Goal: Information Seeking & Learning: Learn about a topic

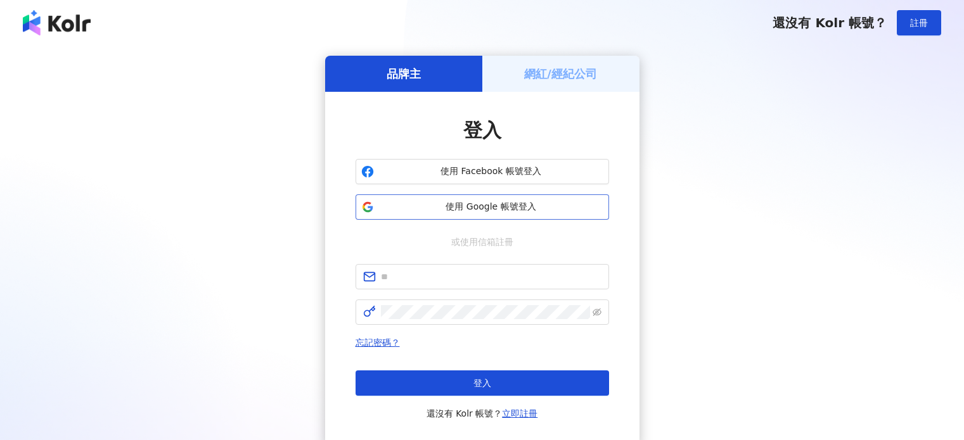
click at [446, 211] on span "使用 Google 帳號登入" at bounding box center [491, 207] width 224 height 13
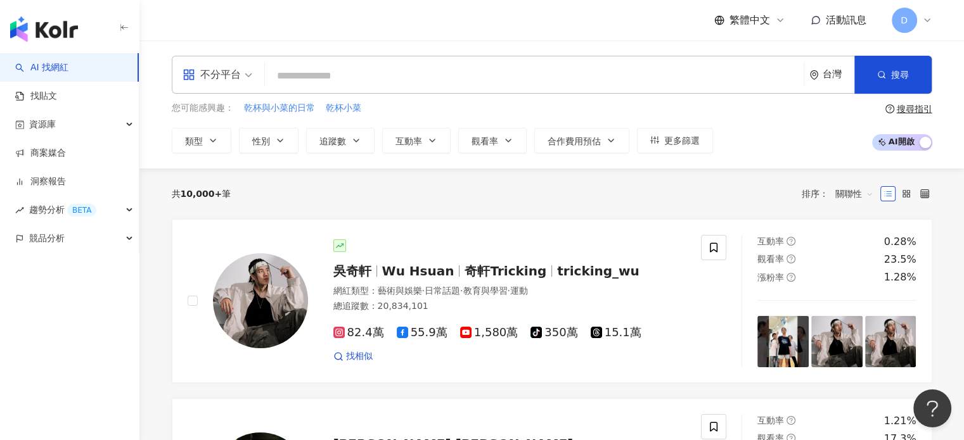
click at [368, 80] on input "search" at bounding box center [534, 76] width 529 height 24
paste input "******"
type input "******"
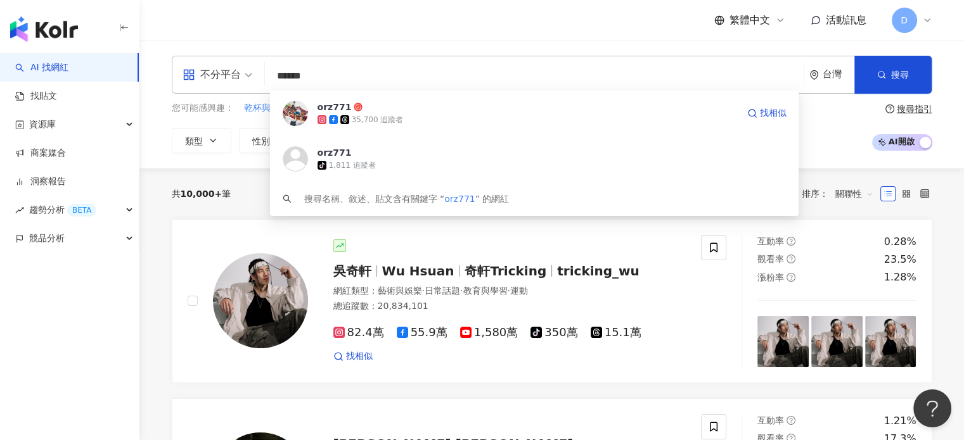
click at [383, 115] on div "35,700 追蹤者" at bounding box center [378, 120] width 52 height 11
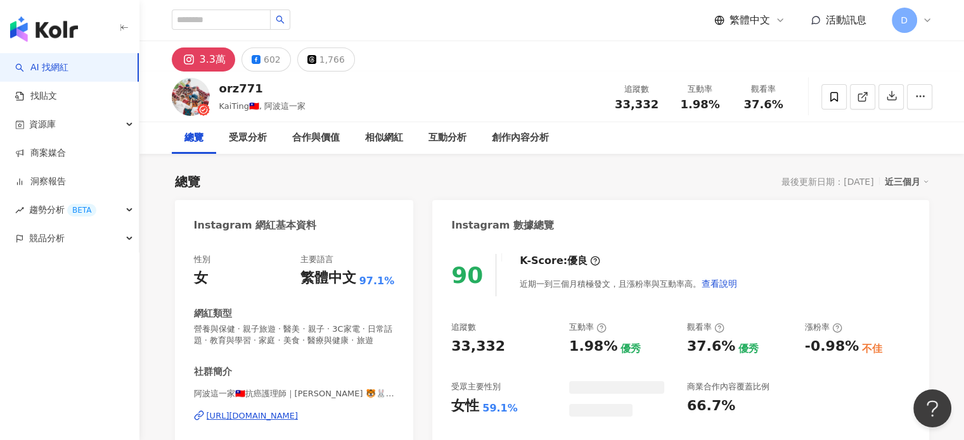
scroll to position [127, 0]
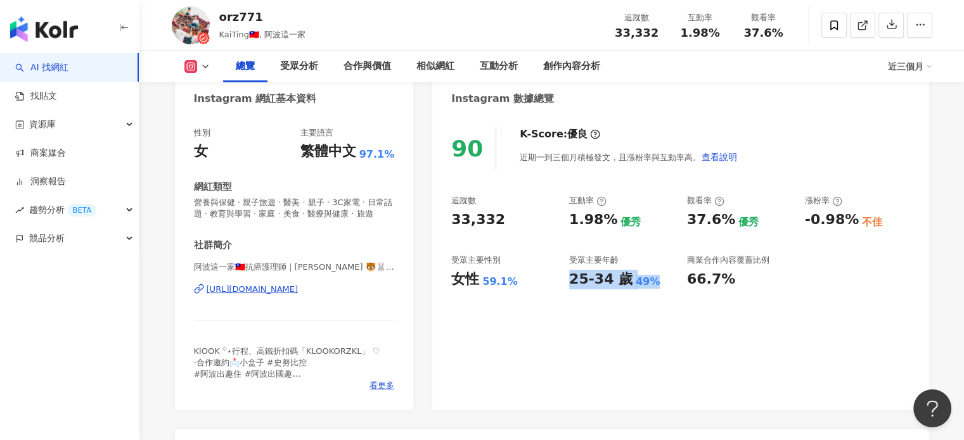
drag, startPoint x: 567, startPoint y: 282, endPoint x: 652, endPoint y: 278, distance: 85.0
click at [651, 278] on div "追蹤數 33,332 互動率 1.98% 優秀 觀看率 37.6% 優秀 漲粉率 -0.98% 不佳 受眾主要性別 女性 59.1% 受眾主要年齡 25-34…" at bounding box center [680, 242] width 458 height 94
copy div "25-34 歲 49%"
click at [562, 329] on div "90 K-Score : 優良 近期一到三個月積極發文，且漲粉率與互動率高。 查看說明 追蹤數 33,332 互動率 1.98% 優秀 觀看率 37.6% 優…" at bounding box center [680, 263] width 496 height 296
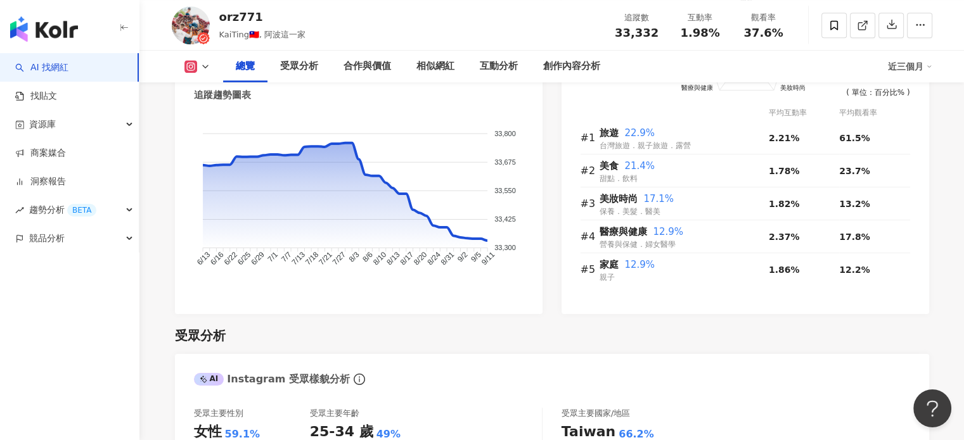
scroll to position [1141, 0]
